Goal: Information Seeking & Learning: Learn about a topic

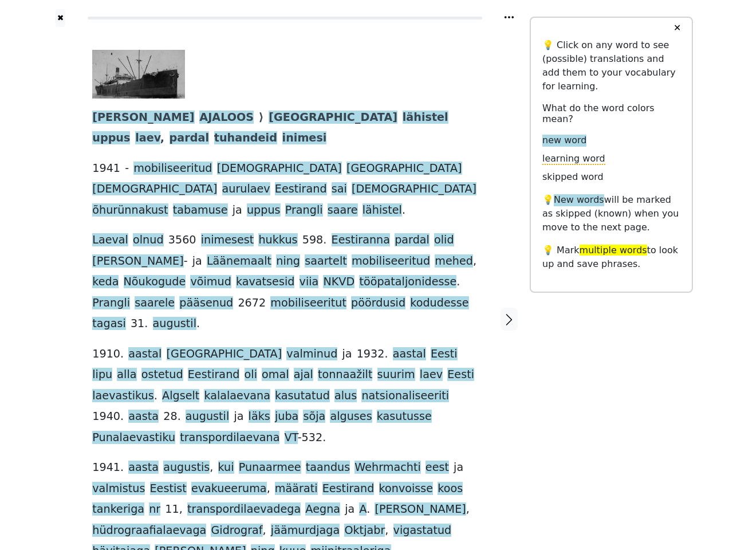
click at [366, 275] on div "[PERSON_NAME] AJALOOS ⟩ Tallinna lähistel uppus laev , pardal tuhandeid inimesi…" at bounding box center [284, 306] width 385 height 512
click at [509, 17] on icon at bounding box center [508, 17] width 9 height 2
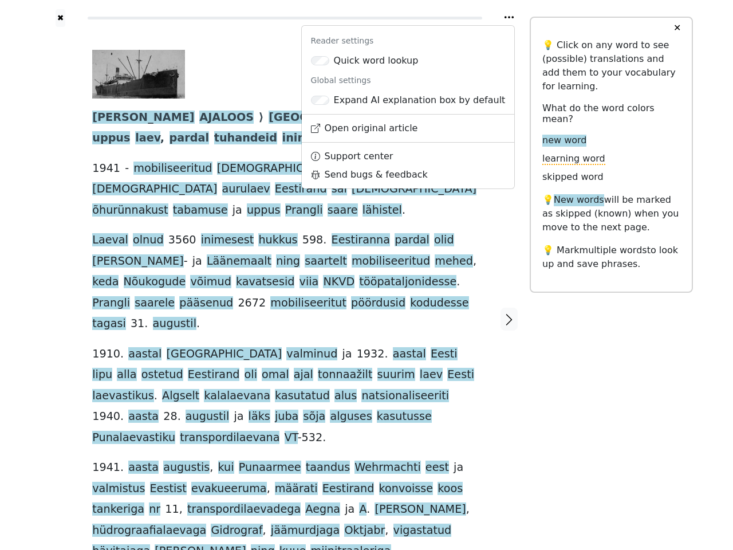
click at [60, 267] on div at bounding box center [60, 318] width 41 height 583
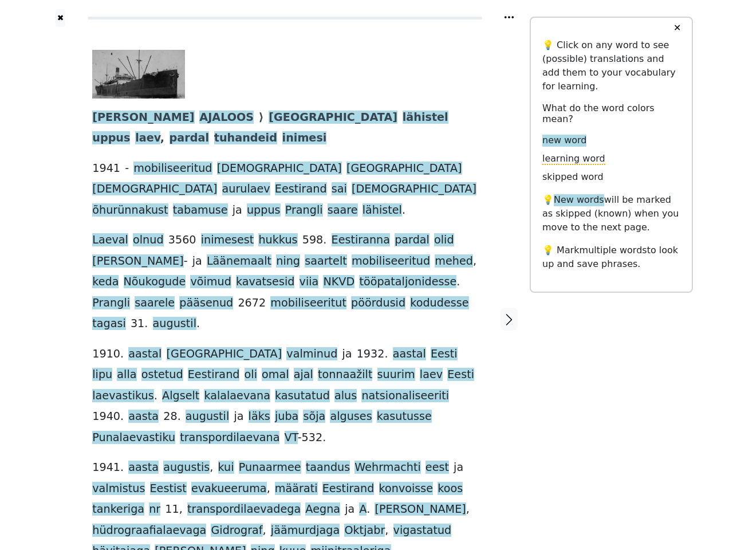
click at [126, 317] on span "tagasi" at bounding box center [109, 324] width 34 height 14
click at [107, 118] on span "[PERSON_NAME]" at bounding box center [143, 117] width 102 height 14
click at [199, 118] on span "AJALOOS" at bounding box center [226, 117] width 54 height 14
click at [268, 118] on span "[GEOGRAPHIC_DATA]" at bounding box center [332, 117] width 129 height 14
click at [402, 118] on span "lähistel" at bounding box center [425, 117] width 46 height 14
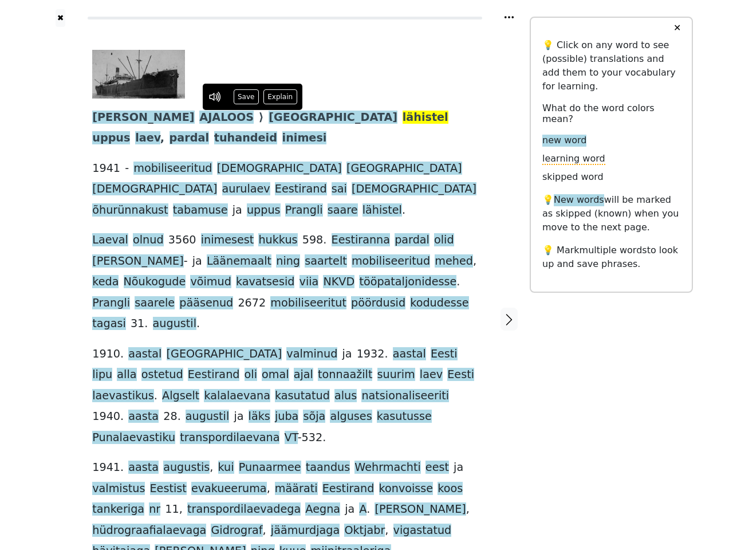
click at [130, 131] on span "uppus" at bounding box center [111, 138] width 38 height 14
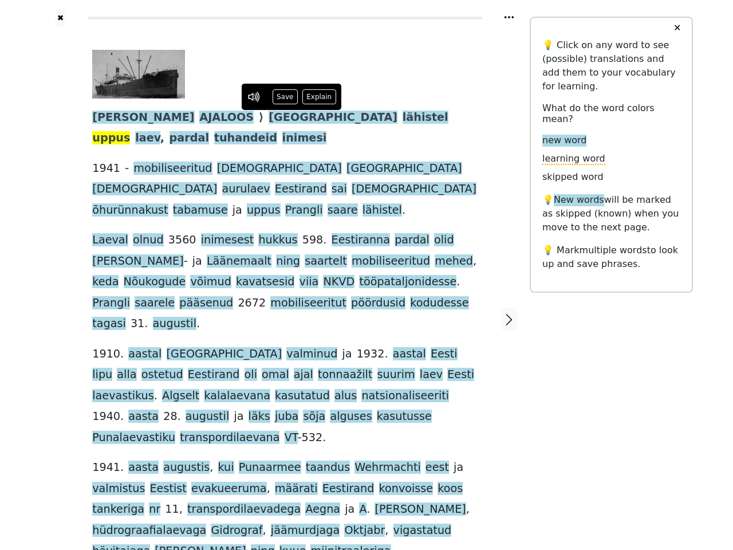
click at [160, 131] on span "laev" at bounding box center [147, 138] width 25 height 14
